Goal: Information Seeking & Learning: Learn about a topic

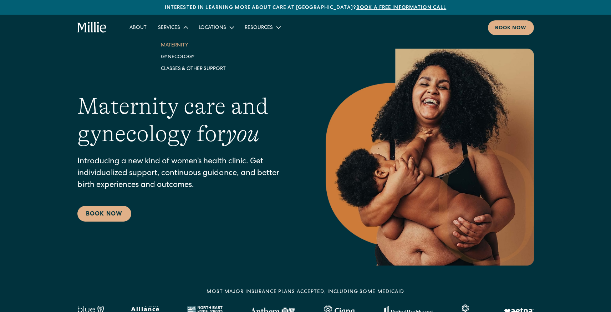
click at [176, 47] on link "Maternity" at bounding box center [193, 45] width 76 height 12
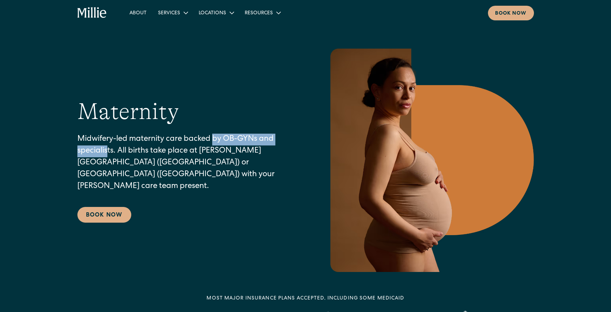
drag, startPoint x: 215, startPoint y: 149, endPoint x: 108, endPoint y: 158, distance: 107.4
click at [108, 157] on p "Midwifery-led maternity care backed by OB-GYNs and specialists. All births take…" at bounding box center [187, 163] width 220 height 59
click at [119, 157] on p "Midwifery-led maternity care backed by OB-GYNs and specialists. All births take…" at bounding box center [187, 163] width 220 height 59
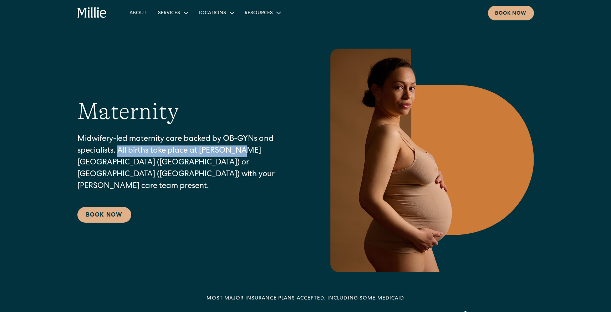
drag, startPoint x: 119, startPoint y: 157, endPoint x: 234, endPoint y: 159, distance: 115.0
click at [234, 160] on p "Midwifery-led maternity care backed by OB-GYNs and specialists. All births take…" at bounding box center [187, 163] width 220 height 59
click at [234, 159] on p "Midwifery-led maternity care backed by OB-GYNs and specialists. All births take…" at bounding box center [187, 163] width 220 height 59
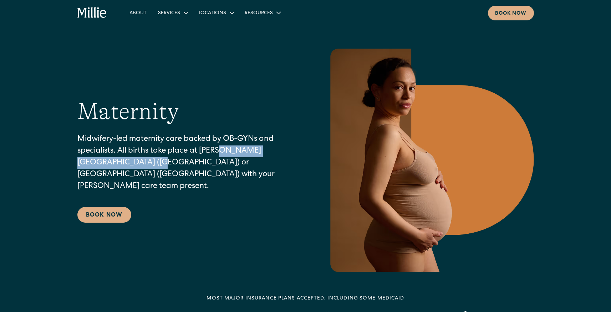
drag, startPoint x: 234, startPoint y: 159, endPoint x: 122, endPoint y: 164, distance: 112.6
click at [122, 164] on p "Midwifery-led maternity care backed by OB-GYNs and specialists. All births take…" at bounding box center [187, 163] width 220 height 59
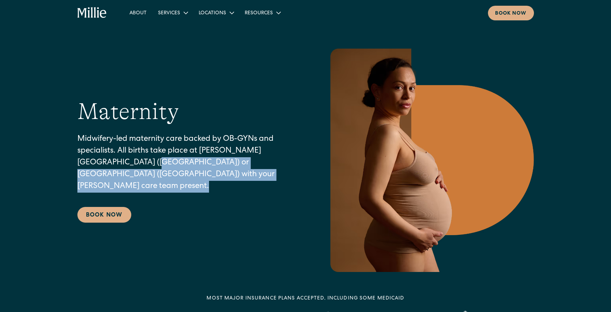
drag, startPoint x: 122, startPoint y: 164, endPoint x: 185, endPoint y: 177, distance: 64.8
click at [185, 177] on p "Midwifery-led maternity care backed by OB-GYNs and specialists. All births take…" at bounding box center [187, 163] width 220 height 59
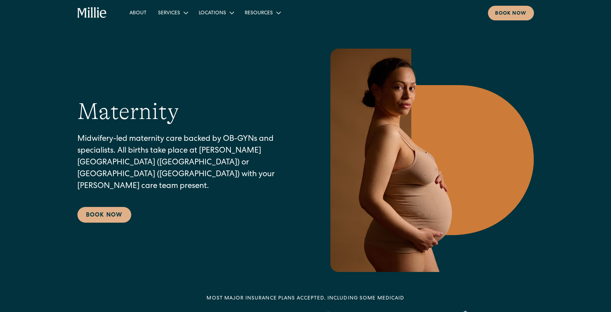
click at [227, 167] on p "Midwifery-led maternity care backed by OB-GYNs and specialists. All births take…" at bounding box center [187, 163] width 220 height 59
drag, startPoint x: 266, startPoint y: 171, endPoint x: 235, endPoint y: 181, distance: 32.3
click at [235, 181] on p "Midwifery-led maternity care backed by OB-GYNs and specialists. All births take…" at bounding box center [187, 163] width 220 height 59
click at [235, 180] on p "Midwifery-led maternity care backed by OB-GYNs and specialists. All births take…" at bounding box center [187, 163] width 220 height 59
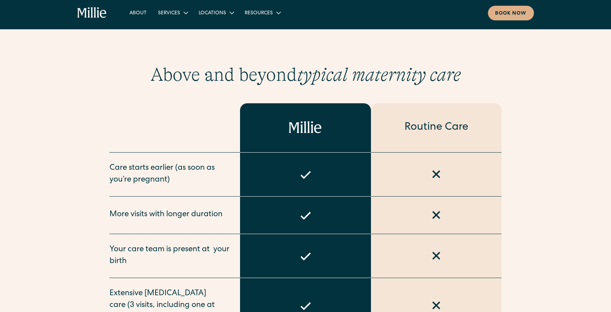
scroll to position [328, 0]
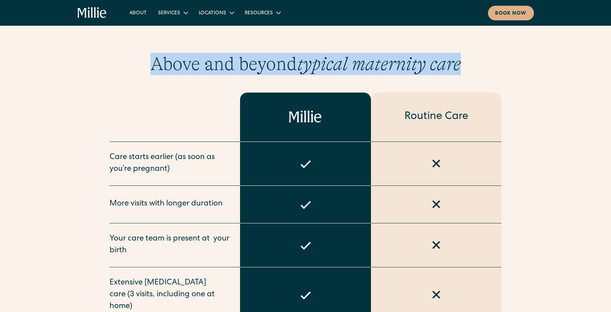
drag, startPoint x: 465, startPoint y: 72, endPoint x: 160, endPoint y: 39, distance: 307.7
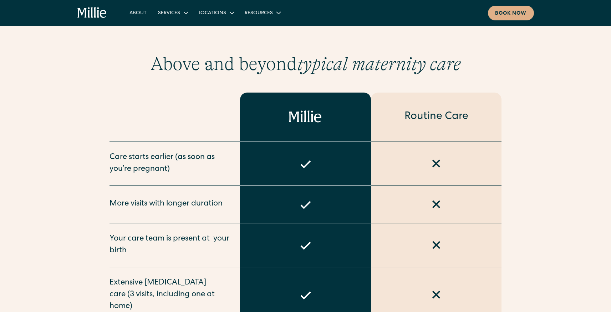
click at [159, 56] on h2 "Above and beyond typical maternity care" at bounding box center [305, 64] width 457 height 22
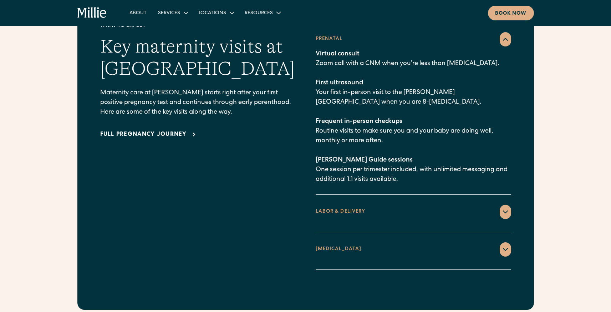
scroll to position [1047, 0]
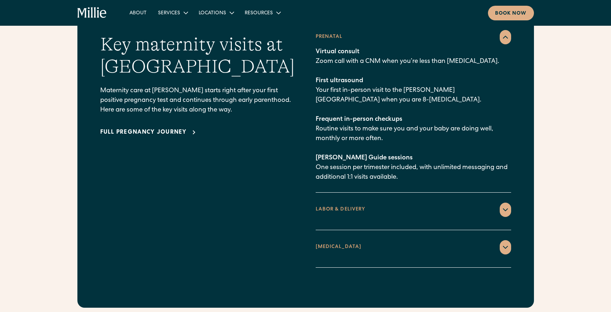
drag, startPoint x: 369, startPoint y: 51, endPoint x: 518, endPoint y: 54, distance: 148.5
click at [518, 54] on div "What to expect Key maternity visits at [PERSON_NAME] Maternity care at [PERSON_…" at bounding box center [305, 143] width 457 height 327
click at [501, 52] on p "Virtual consult Zoom call with a CNM when you’re less than [MEDICAL_DATA]. Firs…" at bounding box center [414, 114] width 196 height 135
drag, startPoint x: 514, startPoint y: 52, endPoint x: 310, endPoint y: 47, distance: 203.9
click at [310, 47] on div "What to expect Key maternity visits at [PERSON_NAME] Maternity care at [PERSON_…" at bounding box center [305, 143] width 457 height 327
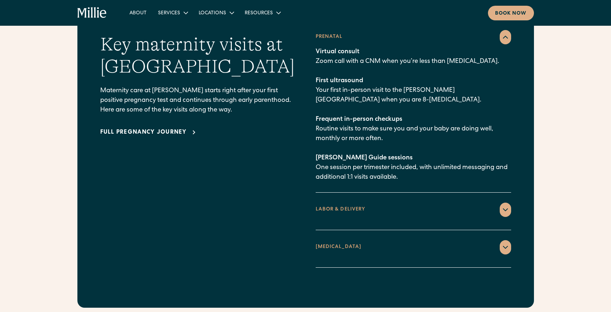
click at [310, 47] on div "What to expect Key maternity visits at [PERSON_NAME] Maternity care at [PERSON_…" at bounding box center [305, 143] width 411 height 247
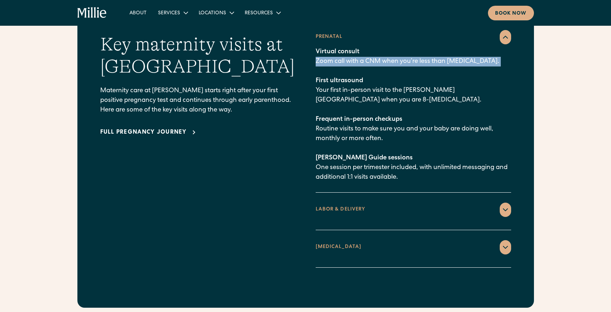
drag, startPoint x: 310, startPoint y: 47, endPoint x: 506, endPoint y: 53, distance: 195.7
click at [506, 53] on div "What to expect Key maternity visits at [PERSON_NAME] Maternity care at [PERSON_…" at bounding box center [305, 143] width 411 height 247
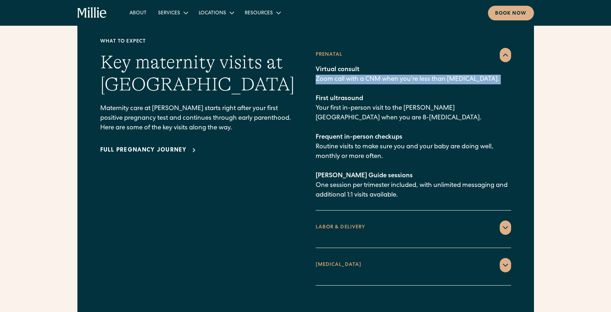
scroll to position [1028, 0]
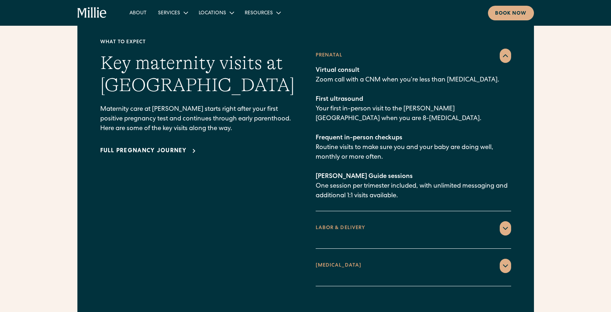
click at [375, 107] on p "Virtual consult Zoom call with a CNM when you’re less than [MEDICAL_DATA]. Firs…" at bounding box center [414, 133] width 196 height 135
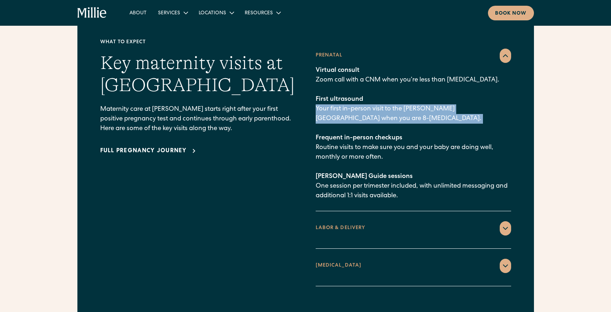
drag, startPoint x: 375, startPoint y: 107, endPoint x: 316, endPoint y: 95, distance: 60.9
click at [316, 95] on p "Virtual consult Zoom call with a CNM when you’re less than [MEDICAL_DATA]. Firs…" at bounding box center [414, 133] width 196 height 135
drag, startPoint x: 316, startPoint y: 95, endPoint x: 354, endPoint y: 111, distance: 41.6
click at [354, 111] on p "Virtual consult Zoom call with a CNM when you’re less than [MEDICAL_DATA]. Firs…" at bounding box center [414, 133] width 196 height 135
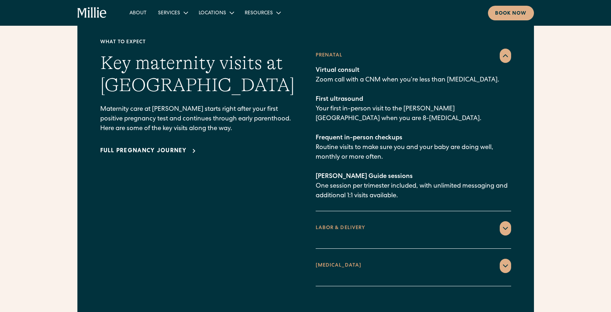
click at [376, 110] on p "Virtual consult Zoom call with a CNM when you’re less than [MEDICAL_DATA]. Firs…" at bounding box center [414, 133] width 196 height 135
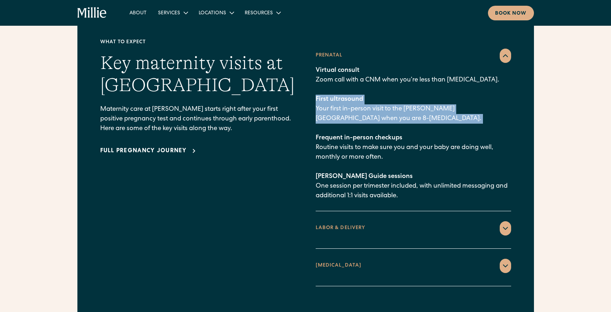
drag, startPoint x: 376, startPoint y: 110, endPoint x: 313, endPoint y: 88, distance: 67.3
click at [311, 88] on div "What to expect Key maternity visits at [PERSON_NAME] Maternity care at [PERSON_…" at bounding box center [305, 162] width 411 height 247
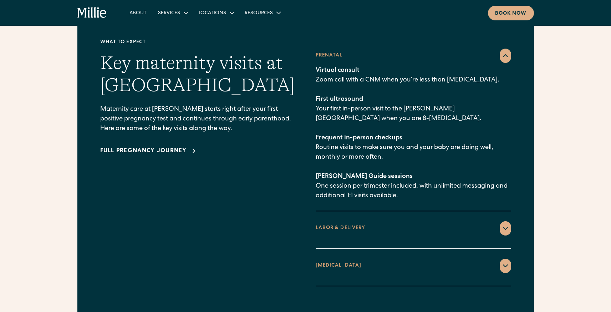
click at [316, 96] on span "First ultrasound" at bounding box center [339, 99] width 47 height 6
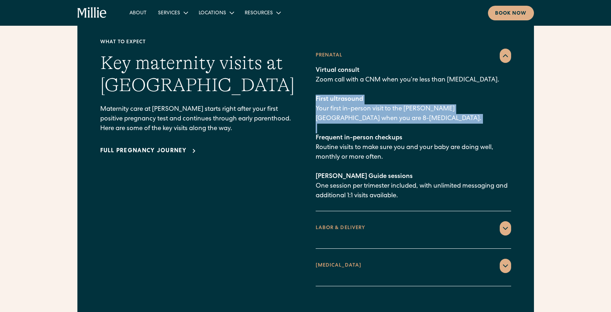
drag, startPoint x: 316, startPoint y: 89, endPoint x: 377, endPoint y: 111, distance: 64.8
click at [378, 113] on p "Virtual consult Zoom call with a CNM when you’re less than [MEDICAL_DATA]. Firs…" at bounding box center [414, 133] width 196 height 135
click at [377, 111] on p "Virtual consult Zoom call with a CNM when you’re less than [MEDICAL_DATA]. Firs…" at bounding box center [414, 133] width 196 height 135
drag, startPoint x: 377, startPoint y: 111, endPoint x: 320, endPoint y: 84, distance: 63.1
click at [320, 84] on p "Virtual consult Zoom call with a CNM when you’re less than [MEDICAL_DATA]. Firs…" at bounding box center [414, 133] width 196 height 135
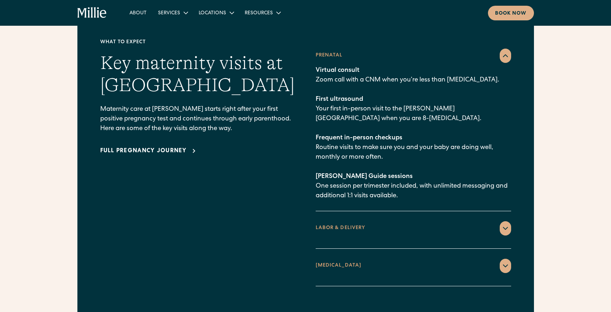
click at [313, 126] on div "What to expect Key maternity visits at [PERSON_NAME] Maternity care at [PERSON_…" at bounding box center [305, 162] width 411 height 247
drag, startPoint x: 313, startPoint y: 126, endPoint x: 425, endPoint y: 125, distance: 112.4
click at [425, 126] on div "What to expect Key maternity visits at [PERSON_NAME] Maternity care at [PERSON_…" at bounding box center [305, 162] width 411 height 247
click at [412, 146] on p "Virtual consult Zoom call with a CNM when you’re less than [MEDICAL_DATA]. Firs…" at bounding box center [414, 133] width 196 height 135
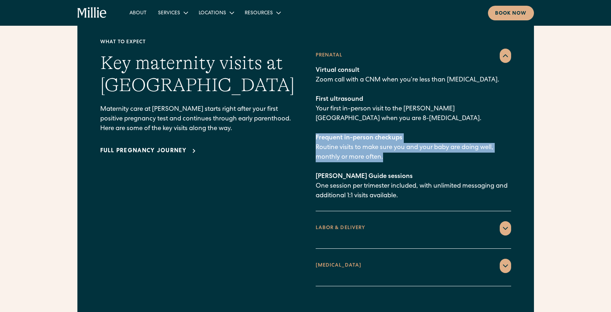
drag, startPoint x: 397, startPoint y: 146, endPoint x: 311, endPoint y: 129, distance: 86.9
click at [311, 129] on div "What to expect Key maternity visits at [PERSON_NAME] Maternity care at [PERSON_…" at bounding box center [305, 162] width 411 height 247
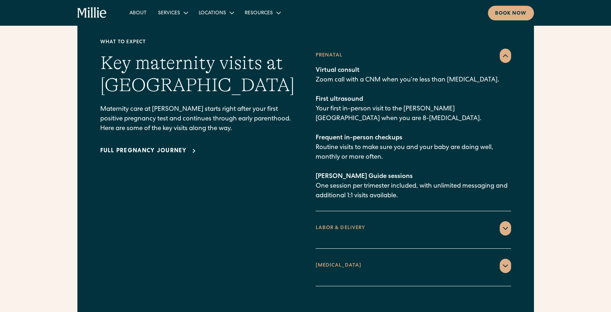
click at [314, 137] on div "What to expect Key maternity visits at [PERSON_NAME] Maternity care at [PERSON_…" at bounding box center [305, 162] width 411 height 247
click at [450, 166] on p "Virtual consult Zoom call with a CNM when you’re less than [MEDICAL_DATA]. Firs…" at bounding box center [414, 133] width 196 height 135
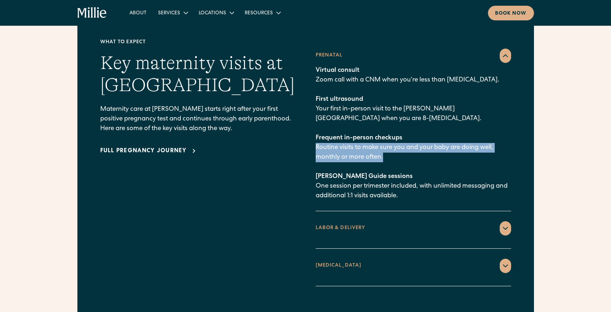
drag, startPoint x: 435, startPoint y: 148, endPoint x: 312, endPoint y: 133, distance: 124.4
click at [312, 133] on div "What to expect Key maternity visits at [PERSON_NAME] Maternity care at [PERSON_…" at bounding box center [305, 162] width 411 height 247
drag, startPoint x: 312, startPoint y: 133, endPoint x: 430, endPoint y: 159, distance: 121.0
click at [430, 159] on div "What to expect Key maternity visits at [PERSON_NAME] Maternity care at [PERSON_…" at bounding box center [305, 162] width 411 height 247
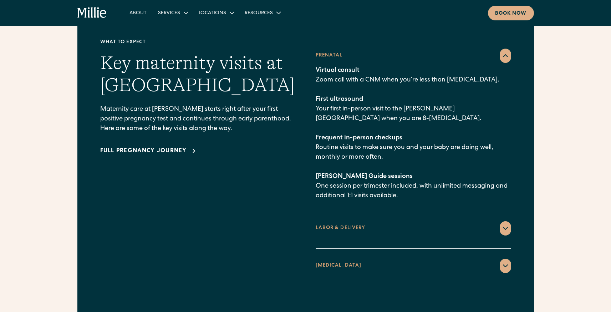
click at [417, 150] on p "Virtual consult Zoom call with a CNM when you’re less than [MEDICAL_DATA]. Firs…" at bounding box center [414, 133] width 196 height 135
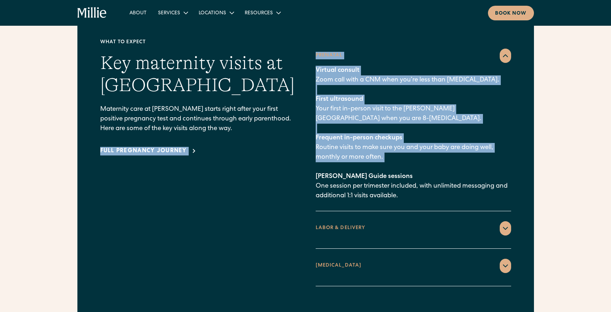
drag, startPoint x: 417, startPoint y: 149, endPoint x: 304, endPoint y: 124, distance: 115.7
click at [304, 124] on div "What to expect Key maternity visits at [PERSON_NAME] Maternity care at [PERSON_…" at bounding box center [305, 162] width 411 height 247
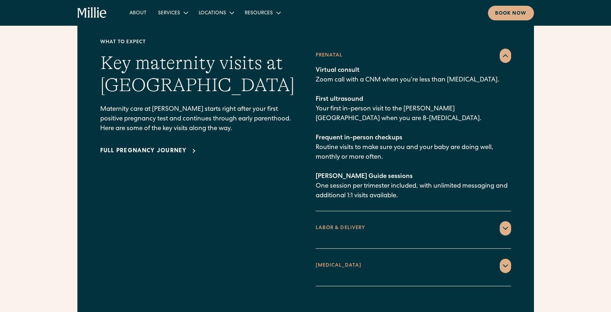
click at [314, 134] on div "What to expect Key maternity visits at [PERSON_NAME] Maternity care at [PERSON_…" at bounding box center [305, 162] width 411 height 247
click at [317, 171] on p "Virtual consult Zoom call with a CNM when you’re less than [MEDICAL_DATA]. Firs…" at bounding box center [414, 133] width 196 height 135
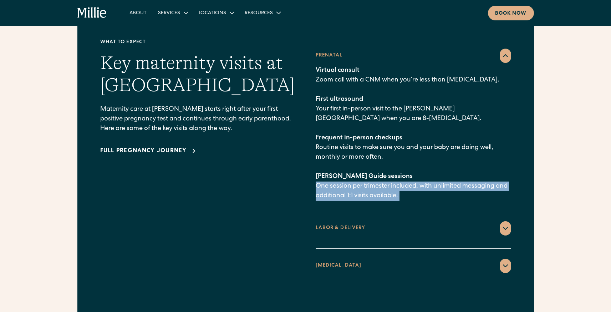
drag, startPoint x: 317, startPoint y: 171, endPoint x: 409, endPoint y: 181, distance: 92.6
click at [409, 181] on p "Virtual consult Zoom call with a CNM when you’re less than [MEDICAL_DATA]. Firs…" at bounding box center [414, 133] width 196 height 135
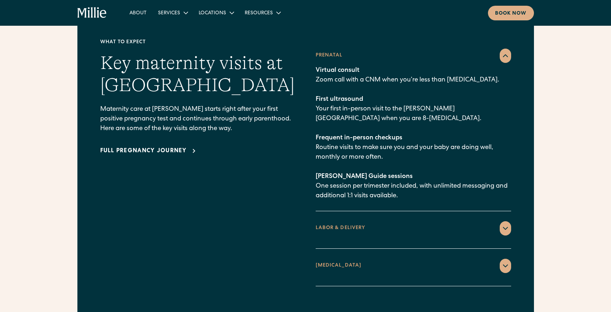
click at [414, 183] on p "Virtual consult Zoom call with a CNM when you’re less than [MEDICAL_DATA]. Firs…" at bounding box center [414, 133] width 196 height 135
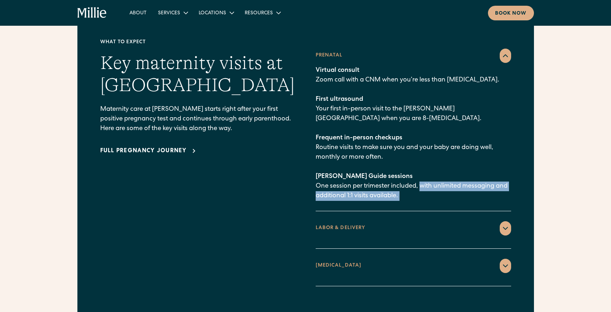
drag, startPoint x: 414, startPoint y: 183, endPoint x: 422, endPoint y: 175, distance: 10.6
click at [422, 175] on p "Virtual consult Zoom call with a CNM when you’re less than [MEDICAL_DATA]. Firs…" at bounding box center [414, 133] width 196 height 135
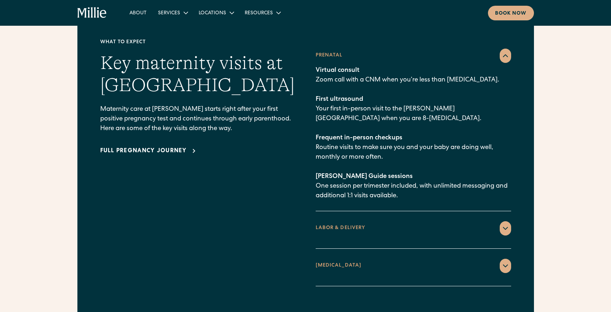
click at [315, 174] on div "What to expect Key maternity visits at [PERSON_NAME] Maternity care at [PERSON_…" at bounding box center [305, 162] width 411 height 247
drag, startPoint x: 315, startPoint y: 174, endPoint x: 374, endPoint y: 174, distance: 59.6
click at [377, 174] on div "What to expect Key maternity visits at [PERSON_NAME] Maternity care at [PERSON_…" at bounding box center [305, 162] width 411 height 247
click at [318, 134] on p "Virtual consult Zoom call with a CNM when you’re less than [MEDICAL_DATA]. Firs…" at bounding box center [414, 133] width 196 height 135
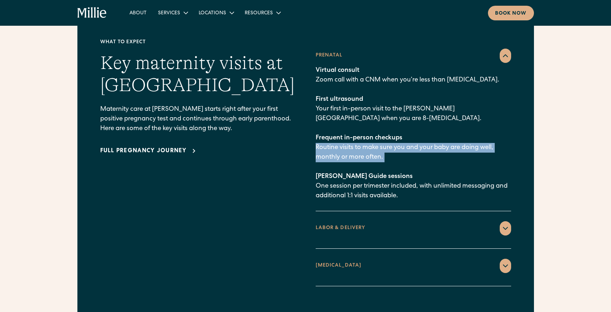
drag, startPoint x: 318, startPoint y: 134, endPoint x: 437, endPoint y: 145, distance: 119.7
click at [437, 145] on p "Virtual consult Zoom call with a CNM when you’re less than [MEDICAL_DATA]. Firs…" at bounding box center [414, 133] width 196 height 135
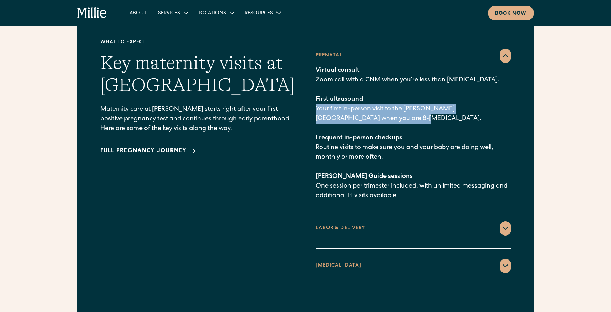
drag, startPoint x: 376, startPoint y: 102, endPoint x: 312, endPoint y: 95, distance: 64.6
click at [312, 95] on div "What to expect Key maternity visits at [PERSON_NAME] Maternity care at [PERSON_…" at bounding box center [305, 162] width 411 height 247
drag, startPoint x: 312, startPoint y: 95, endPoint x: 382, endPoint y: 105, distance: 70.9
click at [382, 105] on div "What to expect Key maternity visits at [PERSON_NAME] Maternity care at [PERSON_…" at bounding box center [305, 162] width 411 height 247
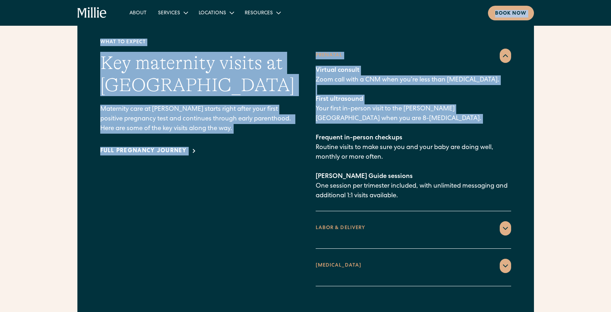
drag, startPoint x: 382, startPoint y: 105, endPoint x: 147, endPoint y: -3, distance: 258.3
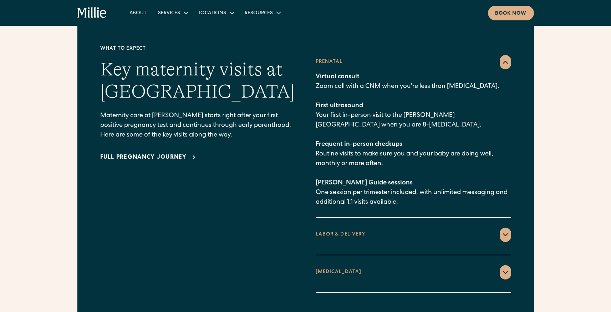
click at [336, 123] on p "Virtual consult Zoom call with a CNM when you’re less than [MEDICAL_DATA]. Firs…" at bounding box center [414, 139] width 196 height 135
click at [311, 142] on div "What to expect Key maternity visits at [PERSON_NAME] Maternity care at [PERSON_…" at bounding box center [305, 168] width 411 height 247
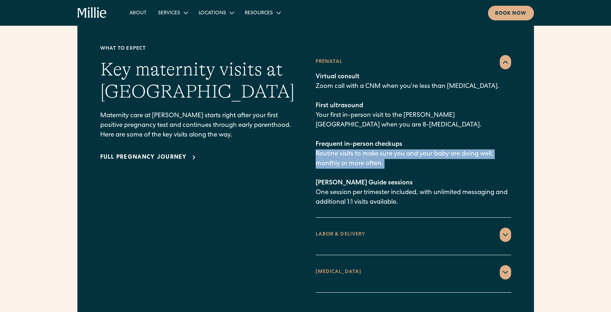
drag, startPoint x: 311, startPoint y: 142, endPoint x: 389, endPoint y: 153, distance: 79.0
click at [389, 153] on div "What to expect Key maternity visits at [PERSON_NAME] Maternity care at [PERSON_…" at bounding box center [305, 168] width 411 height 247
click at [389, 153] on p "Virtual consult Zoom call with a CNM when you’re less than [MEDICAL_DATA]. Firs…" at bounding box center [414, 139] width 196 height 135
drag, startPoint x: 389, startPoint y: 153, endPoint x: 317, endPoint y: 144, distance: 72.7
click at [318, 144] on p "Virtual consult Zoom call with a CNM when you’re less than [MEDICAL_DATA]. Firs…" at bounding box center [414, 139] width 196 height 135
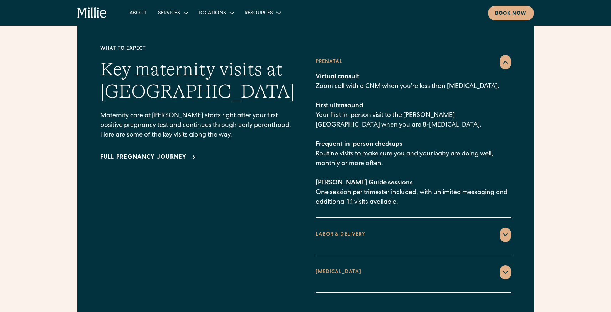
click at [312, 180] on div "What to expect Key maternity visits at [PERSON_NAME] Maternity care at [PERSON_…" at bounding box center [305, 168] width 411 height 247
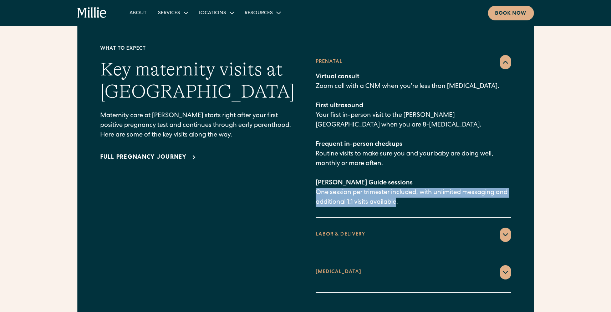
drag, startPoint x: 312, startPoint y: 180, endPoint x: 397, endPoint y: 194, distance: 86.4
click at [397, 195] on div "What to expect Key maternity visits at [PERSON_NAME] Maternity care at [PERSON_…" at bounding box center [305, 168] width 411 height 247
click at [397, 194] on p "Virtual consult Zoom call with a CNM when you’re less than [MEDICAL_DATA]. Firs…" at bounding box center [414, 139] width 196 height 135
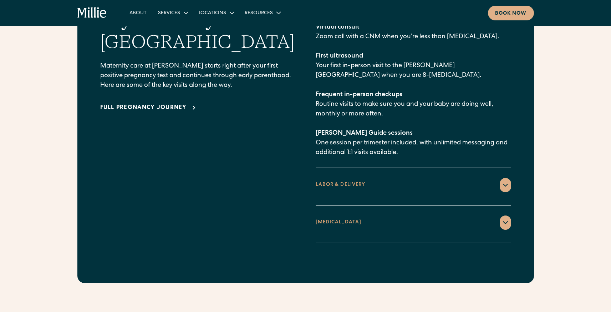
scroll to position [1089, 0]
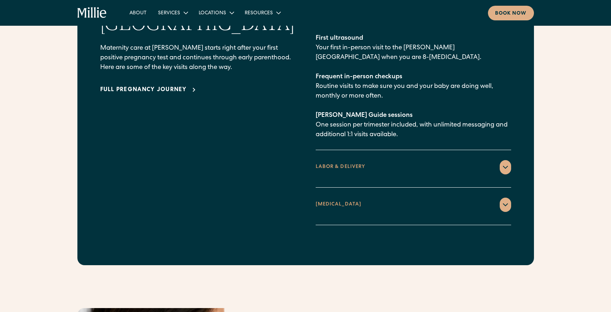
click at [379, 160] on div "LABOR & DELIVERY" at bounding box center [414, 167] width 196 height 14
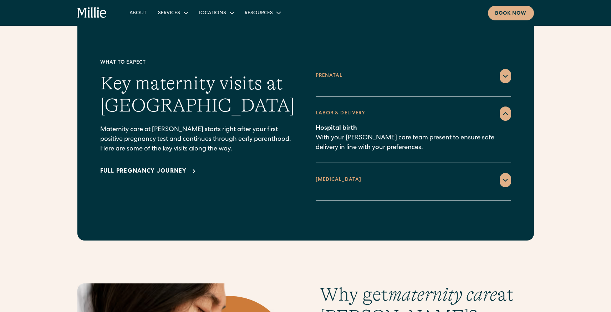
scroll to position [998, 0]
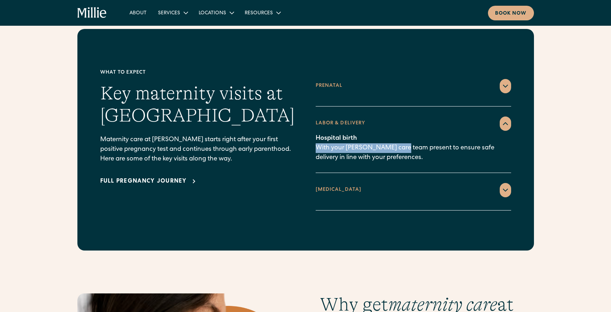
drag, startPoint x: 312, startPoint y: 135, endPoint x: 400, endPoint y: 136, distance: 87.5
click at [400, 136] on div "What to expect Key maternity visits at [PERSON_NAME] Maternity care at [PERSON_…" at bounding box center [305, 139] width 411 height 141
click at [428, 138] on p "Hospital birth With your [PERSON_NAME] care team present to ensure safe deliver…" at bounding box center [414, 148] width 196 height 29
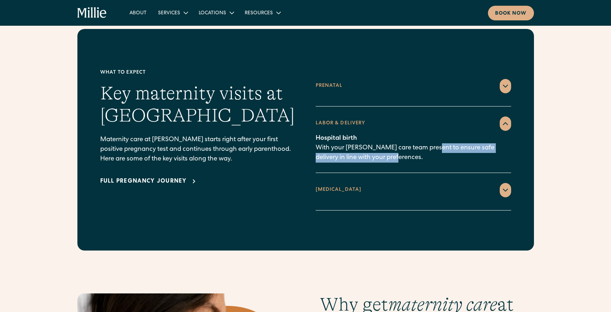
drag, startPoint x: 428, startPoint y: 138, endPoint x: 372, endPoint y: 144, distance: 56.7
click at [372, 144] on p "Hospital birth With your [PERSON_NAME] care team present to ensure safe deliver…" at bounding box center [414, 148] width 196 height 29
click at [352, 173] on div "[MEDICAL_DATA] 1 week [MEDICAL_DATA] Home visit for recovery check-in, with con…" at bounding box center [414, 191] width 196 height 37
click at [347, 186] on div "[MEDICAL_DATA]" at bounding box center [339, 189] width 46 height 7
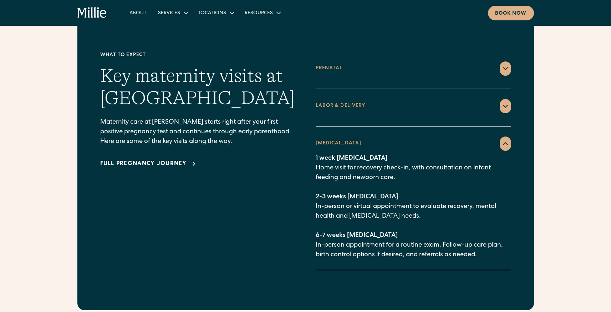
scroll to position [1017, 0]
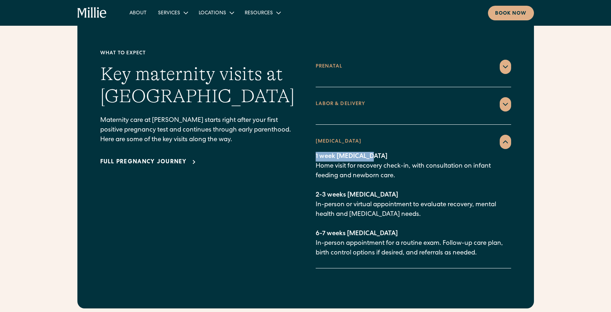
drag, startPoint x: 314, startPoint y: 141, endPoint x: 407, endPoint y: 146, distance: 92.3
click at [407, 146] on div "What to expect Key maternity visits at [PERSON_NAME] Maternity care at [PERSON_…" at bounding box center [305, 159] width 411 height 218
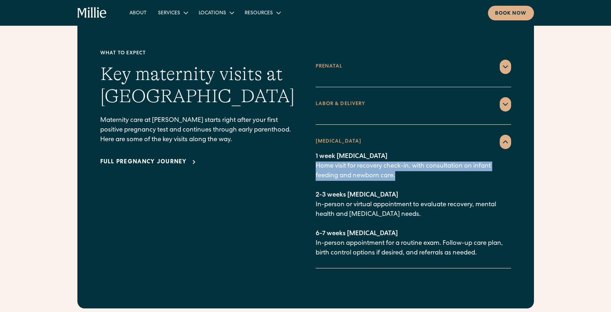
drag, startPoint x: 408, startPoint y: 160, endPoint x: 310, endPoint y: 155, distance: 97.6
click at [310, 155] on div "What to expect Key maternity visits at [PERSON_NAME] Maternity care at [PERSON_…" at bounding box center [305, 159] width 411 height 218
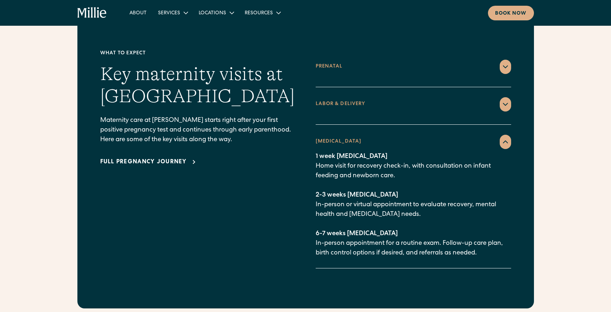
drag, startPoint x: 389, startPoint y: 166, endPoint x: 396, endPoint y: 166, distance: 6.4
click at [389, 166] on p "1 week [MEDICAL_DATA] Home visit for recovery check-in, with consultation on in…" at bounding box center [414, 205] width 196 height 106
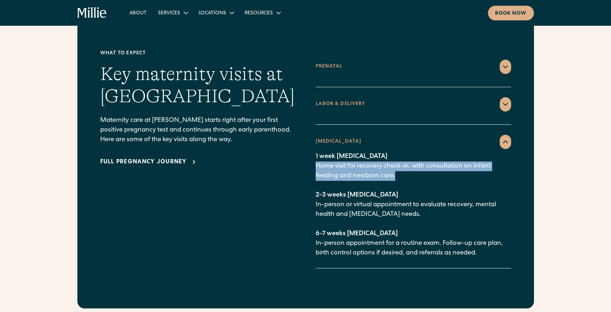
drag, startPoint x: 410, startPoint y: 166, endPoint x: 312, endPoint y: 155, distance: 98.1
click at [313, 155] on div "What to expect Key maternity visits at [PERSON_NAME] Maternity care at [PERSON_…" at bounding box center [305, 159] width 411 height 218
click at [312, 155] on div "What to expect Key maternity visits at [PERSON_NAME] Maternity care at [PERSON_…" at bounding box center [305, 159] width 411 height 218
drag, startPoint x: 312, startPoint y: 155, endPoint x: 429, endPoint y: 155, distance: 116.7
click at [429, 155] on div "What to expect Key maternity visits at [PERSON_NAME] Maternity care at [PERSON_…" at bounding box center [305, 159] width 411 height 218
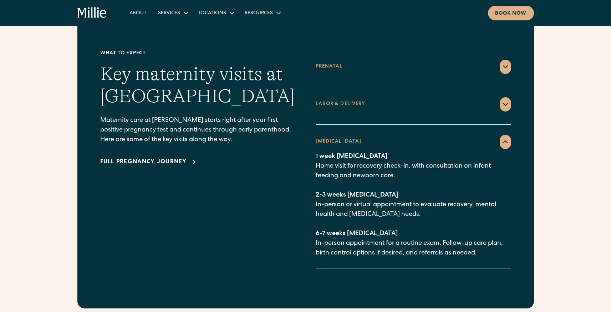
click at [418, 155] on p "1 week [MEDICAL_DATA] Home visit for recovery check-in, with consultation on in…" at bounding box center [414, 205] width 196 height 106
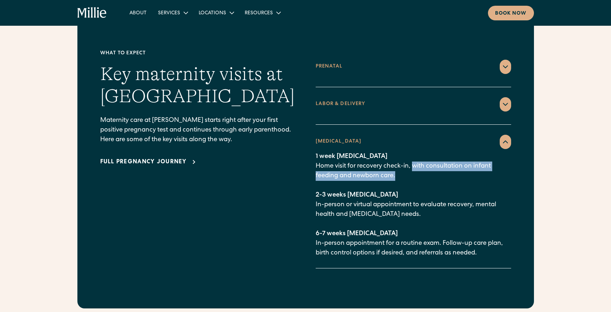
drag, startPoint x: 414, startPoint y: 155, endPoint x: 470, endPoint y: 166, distance: 57.0
click at [470, 166] on p "1 week [MEDICAL_DATA] Home visit for recovery check-in, with consultation on in…" at bounding box center [414, 205] width 196 height 106
drag, startPoint x: 470, startPoint y: 166, endPoint x: 312, endPoint y: 155, distance: 158.8
click at [312, 155] on div "What to expect Key maternity visits at [PERSON_NAME] Maternity care at [PERSON_…" at bounding box center [305, 159] width 411 height 218
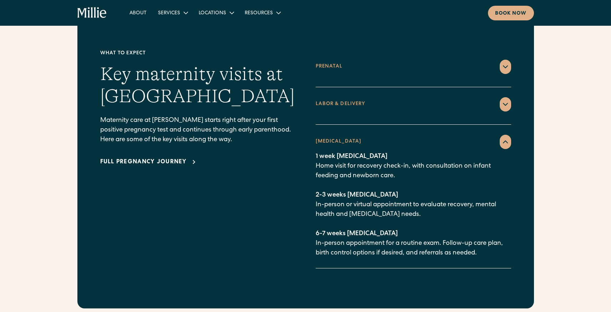
click at [313, 155] on div "What to expect Key maternity visits at [PERSON_NAME] Maternity care at [PERSON_…" at bounding box center [305, 159] width 411 height 218
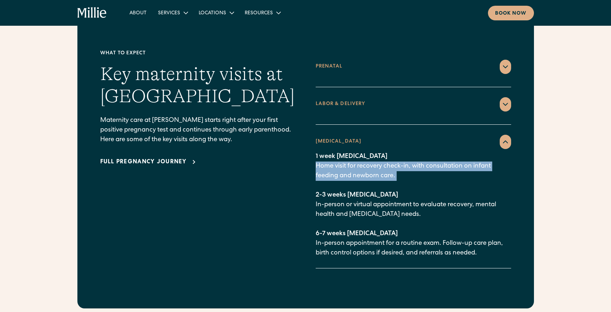
drag, startPoint x: 313, startPoint y: 155, endPoint x: 411, endPoint y: 167, distance: 98.1
click at [411, 167] on div "What to expect Key maternity visits at [PERSON_NAME] Maternity care at [PERSON_…" at bounding box center [305, 159] width 411 height 218
click at [410, 167] on p "1 week [MEDICAL_DATA] Home visit for recovery check-in, with consultation on in…" at bounding box center [414, 205] width 196 height 106
drag, startPoint x: 410, startPoint y: 167, endPoint x: 321, endPoint y: 157, distance: 89.8
click at [321, 157] on p "1 week [MEDICAL_DATA] Home visit for recovery check-in, with consultation on in…" at bounding box center [414, 205] width 196 height 106
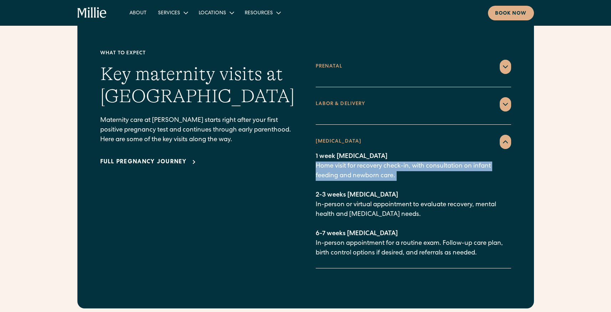
click at [321, 157] on p "1 week [MEDICAL_DATA] Home visit for recovery check-in, with consultation on in…" at bounding box center [414, 205] width 196 height 106
drag, startPoint x: 321, startPoint y: 157, endPoint x: 407, endPoint y: 174, distance: 87.4
click at [407, 174] on p "1 week [MEDICAL_DATA] Home visit for recovery check-in, with consultation on in…" at bounding box center [414, 205] width 196 height 106
click at [408, 169] on p "1 week [MEDICAL_DATA] Home visit for recovery check-in, with consultation on in…" at bounding box center [414, 205] width 196 height 106
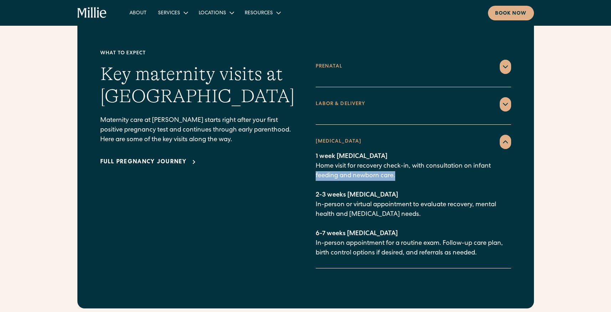
drag, startPoint x: 411, startPoint y: 166, endPoint x: 313, endPoint y: 160, distance: 98.0
click at [313, 160] on div "What to expect Key maternity visits at [PERSON_NAME] Maternity care at [PERSON_…" at bounding box center [305, 159] width 411 height 218
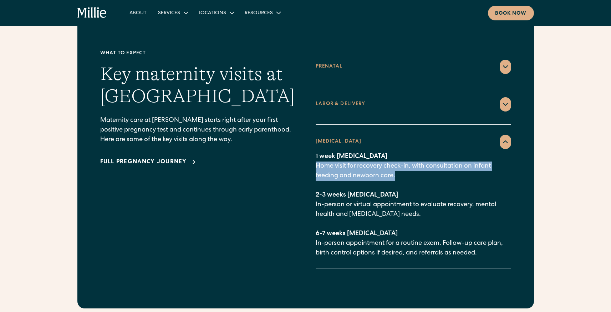
drag, startPoint x: 327, startPoint y: 157, endPoint x: 448, endPoint y: 161, distance: 121.1
click at [447, 161] on div "What to expect Key maternity visits at [PERSON_NAME] Maternity care at [PERSON_…" at bounding box center [305, 159] width 411 height 218
click at [448, 161] on p "1 week [MEDICAL_DATA] Home visit for recovery check-in, with consultation on in…" at bounding box center [414, 205] width 196 height 106
drag, startPoint x: 448, startPoint y: 161, endPoint x: 417, endPoint y: 151, distance: 32.1
click at [417, 152] on p "1 week [MEDICAL_DATA] Home visit for recovery check-in, with consultation on in…" at bounding box center [414, 205] width 196 height 106
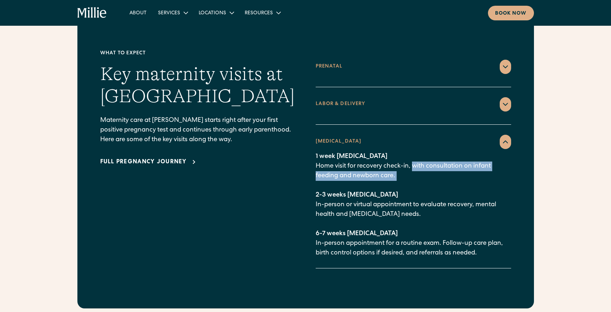
click at [417, 152] on p "1 week [MEDICAL_DATA] Home visit for recovery check-in, with consultation on in…" at bounding box center [414, 205] width 196 height 106
drag, startPoint x: 417, startPoint y: 151, endPoint x: 409, endPoint y: 168, distance: 18.8
click at [409, 168] on p "1 week [MEDICAL_DATA] Home visit for recovery check-in, with consultation on in…" at bounding box center [414, 205] width 196 height 106
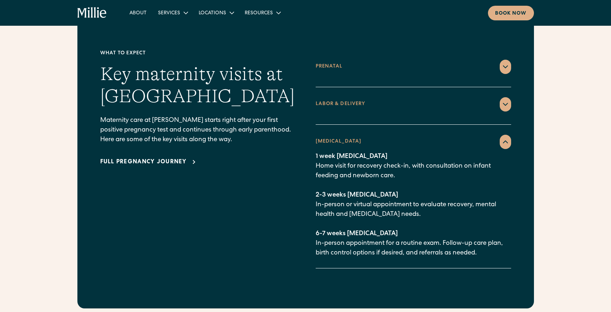
click at [392, 196] on p "1 week [MEDICAL_DATA] Home visit for recovery check-in, with consultation on in…" at bounding box center [414, 205] width 196 height 106
click at [316, 152] on p "1 week [MEDICAL_DATA] Home visit for recovery check-in, with consultation on in…" at bounding box center [414, 205] width 196 height 106
drag, startPoint x: 316, startPoint y: 152, endPoint x: 417, endPoint y: 157, distance: 100.4
click at [417, 157] on p "1 week [MEDICAL_DATA] Home visit for recovery check-in, with consultation on in…" at bounding box center [414, 205] width 196 height 106
click at [471, 154] on p "1 week [MEDICAL_DATA] Home visit for recovery check-in, with consultation on in…" at bounding box center [414, 205] width 196 height 106
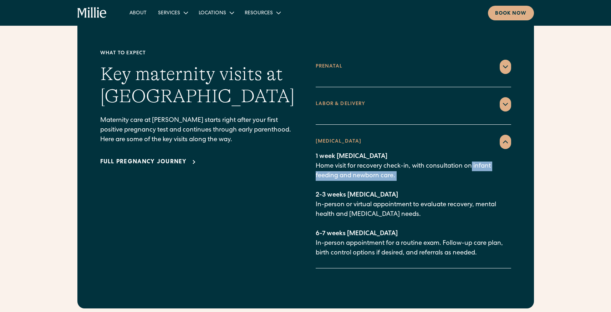
drag, startPoint x: 475, startPoint y: 156, endPoint x: 397, endPoint y: 164, distance: 78.9
click at [397, 164] on p "1 week [MEDICAL_DATA] Home visit for recovery check-in, with consultation on in…" at bounding box center [414, 205] width 196 height 106
click at [314, 184] on div "What to expect Key maternity visits at [PERSON_NAME] Maternity care at [PERSON_…" at bounding box center [305, 159] width 411 height 218
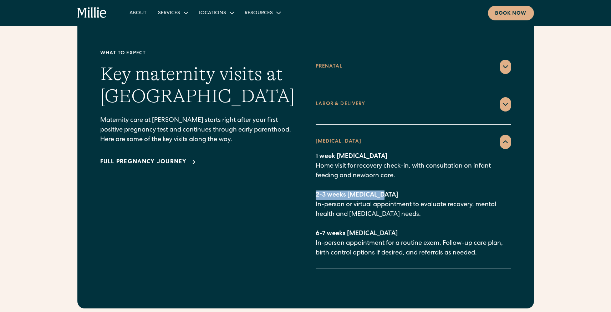
drag, startPoint x: 314, startPoint y: 183, endPoint x: 370, endPoint y: 187, distance: 55.8
click at [370, 187] on div "What to expect Key maternity visits at [PERSON_NAME] Maternity care at [PERSON_…" at bounding box center [305, 159] width 411 height 218
click at [307, 193] on div "What to expect Key maternity visits at [PERSON_NAME] Maternity care at [PERSON_…" at bounding box center [305, 159] width 411 height 218
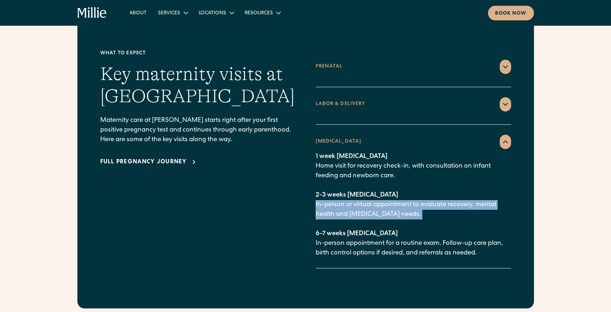
drag, startPoint x: 317, startPoint y: 193, endPoint x: 425, endPoint y: 200, distance: 108.4
click at [425, 200] on div "What to expect Key maternity visits at [PERSON_NAME] Maternity care at [PERSON_…" at bounding box center [305, 159] width 411 height 218
click at [425, 200] on p "1 week [MEDICAL_DATA] Home visit for recovery check-in, with consultation on in…" at bounding box center [414, 205] width 196 height 106
drag, startPoint x: 425, startPoint y: 200, endPoint x: 314, endPoint y: 193, distance: 110.5
click at [314, 193] on div "What to expect Key maternity visits at [PERSON_NAME] Maternity care at [PERSON_…" at bounding box center [305, 159] width 411 height 218
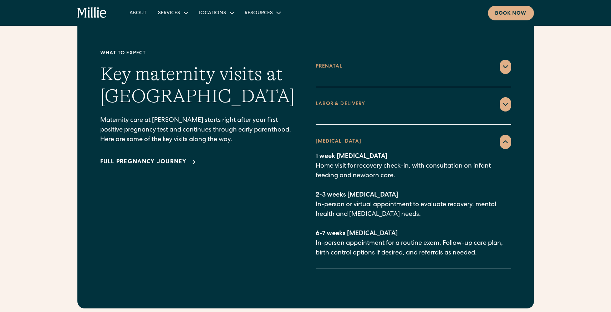
click at [311, 226] on div "What to expect Key maternity visits at [PERSON_NAME] Maternity care at [PERSON_…" at bounding box center [305, 159] width 411 height 218
drag, startPoint x: 336, startPoint y: 226, endPoint x: 398, endPoint y: 228, distance: 62.2
click at [398, 228] on p "1 week [MEDICAL_DATA] Home visit for recovery check-in, with consultation on in…" at bounding box center [414, 205] width 196 height 106
click at [479, 241] on p "1 week [MEDICAL_DATA] Home visit for recovery check-in, with consultation on in…" at bounding box center [414, 205] width 196 height 106
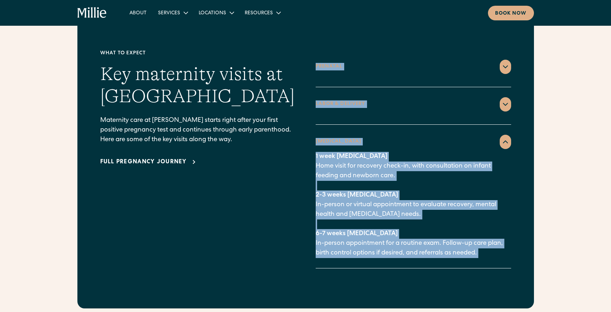
drag, startPoint x: 449, startPoint y: 237, endPoint x: 288, endPoint y: 229, distance: 160.8
click at [288, 229] on div "What to expect Key maternity visits at [PERSON_NAME] Maternity care at [PERSON_…" at bounding box center [305, 159] width 411 height 218
click at [325, 231] on p "1 week [MEDICAL_DATA] Home visit for recovery check-in, with consultation on in…" at bounding box center [414, 205] width 196 height 106
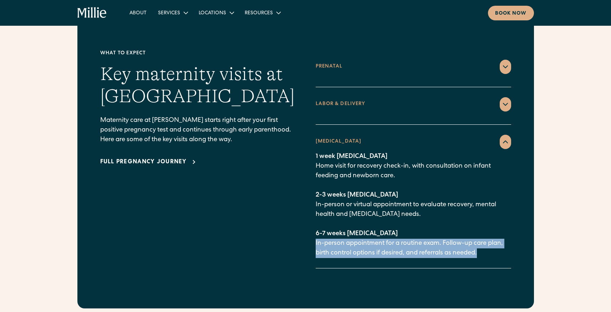
drag, startPoint x: 316, startPoint y: 230, endPoint x: 490, endPoint y: 238, distance: 174.4
click at [490, 238] on div "What to expect Key maternity visits at [PERSON_NAME] Maternity care at [PERSON_…" at bounding box center [305, 159] width 411 height 218
click at [490, 238] on p "1 week [MEDICAL_DATA] Home visit for recovery check-in, with consultation on in…" at bounding box center [414, 205] width 196 height 106
drag, startPoint x: 490, startPoint y: 238, endPoint x: 450, endPoint y: 232, distance: 40.6
click at [450, 232] on p "1 week [MEDICAL_DATA] Home visit for recovery check-in, with consultation on in…" at bounding box center [414, 205] width 196 height 106
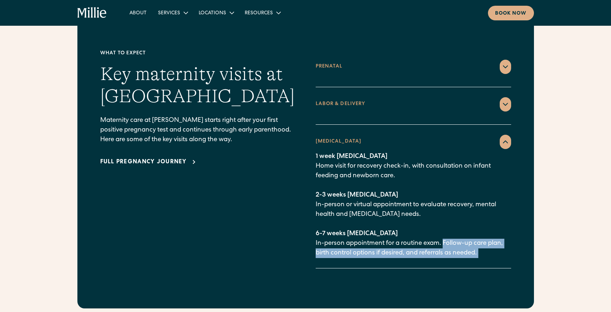
click at [316, 240] on p "1 week [MEDICAL_DATA] Home visit for recovery check-in, with consultation on in…" at bounding box center [414, 205] width 196 height 106
drag, startPoint x: 316, startPoint y: 240, endPoint x: 495, endPoint y: 242, distance: 178.5
click at [495, 242] on p "1 week [MEDICAL_DATA] Home visit for recovery check-in, with consultation on in…" at bounding box center [414, 205] width 196 height 106
drag, startPoint x: 495, startPoint y: 242, endPoint x: 317, endPoint y: 225, distance: 178.2
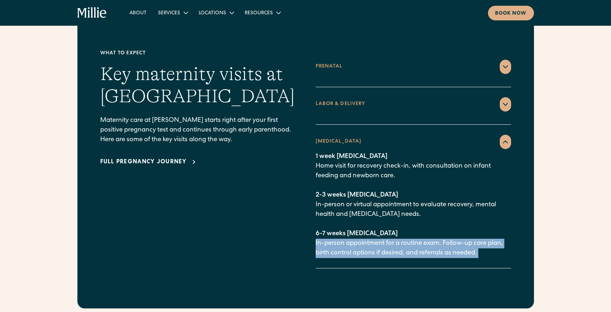
click at [318, 229] on p "1 week [MEDICAL_DATA] Home visit for recovery check-in, with consultation on in…" at bounding box center [414, 205] width 196 height 106
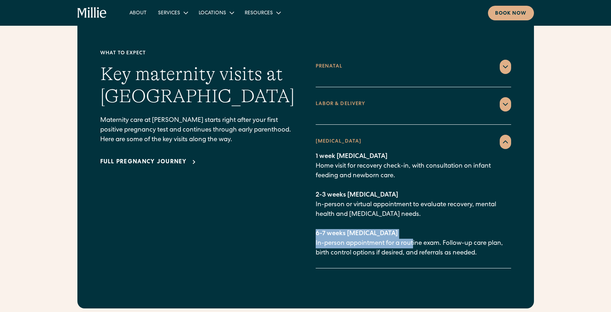
drag, startPoint x: 317, startPoint y: 222, endPoint x: 417, endPoint y: 228, distance: 100.1
click at [414, 227] on p "1 week [MEDICAL_DATA] Home visit for recovery check-in, with consultation on in…" at bounding box center [414, 205] width 196 height 106
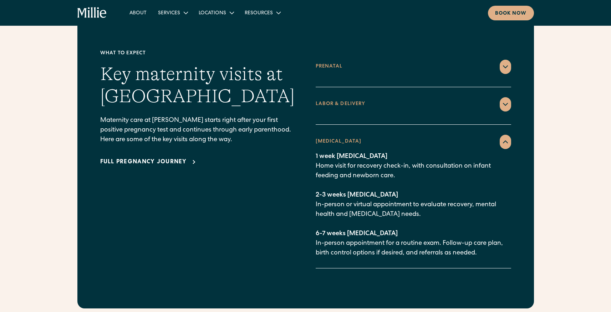
click at [479, 232] on p "1 week [MEDICAL_DATA] Home visit for recovery check-in, with consultation on in…" at bounding box center [414, 205] width 196 height 106
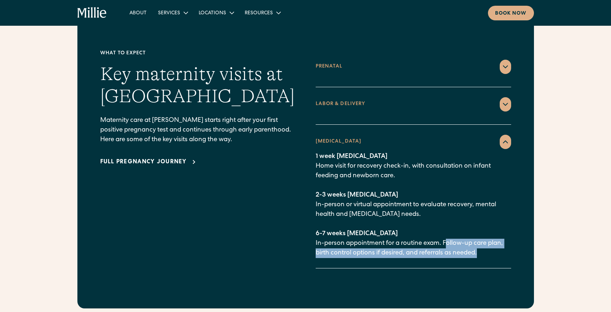
drag, startPoint x: 479, startPoint y: 237, endPoint x: 446, endPoint y: 228, distance: 33.9
click at [446, 228] on p "1 week [MEDICAL_DATA] Home visit for recovery check-in, with consultation on in…" at bounding box center [414, 205] width 196 height 106
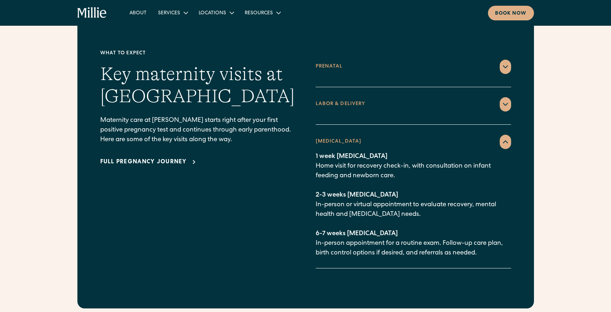
drag, startPoint x: 441, startPoint y: 218, endPoint x: 438, endPoint y: 217, distance: 3.7
click at [441, 218] on p "1 week [MEDICAL_DATA] Home visit for recovery check-in, with consultation on in…" at bounding box center [414, 205] width 196 height 106
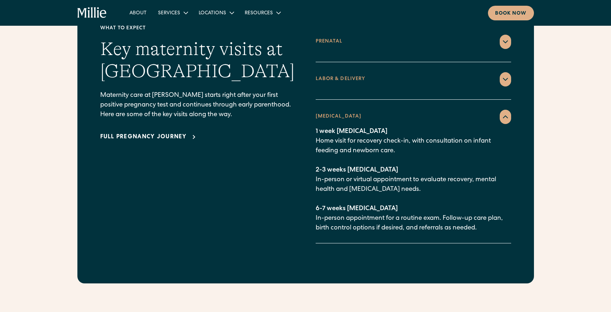
scroll to position [1061, 0]
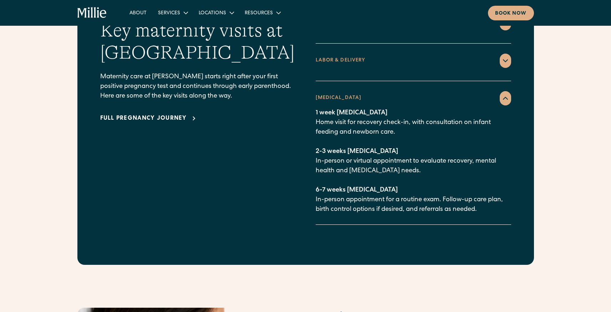
click at [171, 114] on div "Full pregnancy journey" at bounding box center [143, 118] width 87 height 9
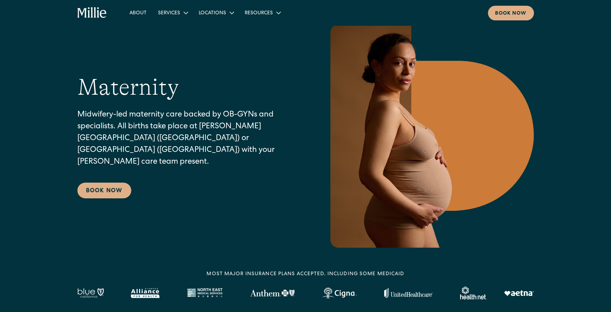
scroll to position [0, 0]
